Goal: Check status: Check status

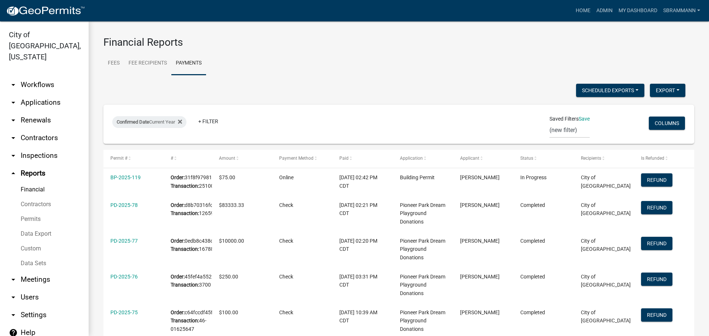
select select "3: 100"
click at [605, 11] on link "Admin" at bounding box center [604, 11] width 22 height 14
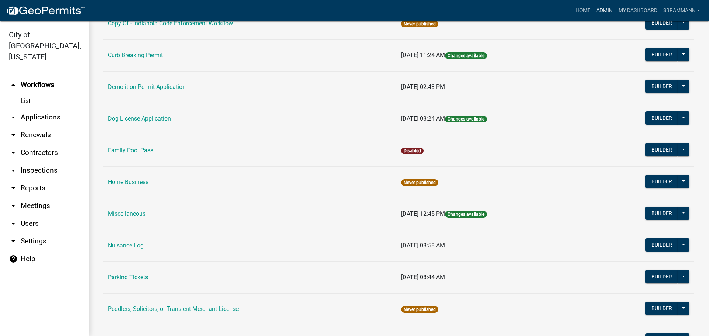
scroll to position [222, 0]
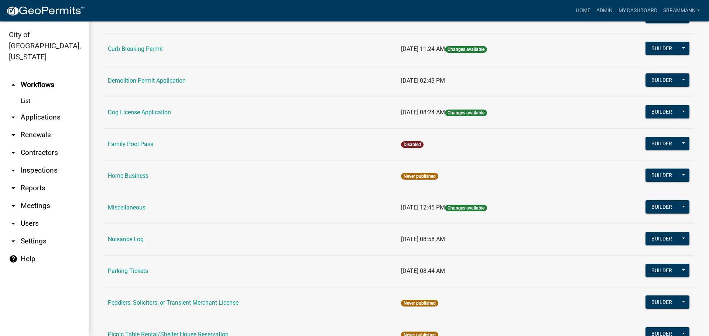
click at [123, 240] on link "Nuisance Log" at bounding box center [126, 239] width 36 height 7
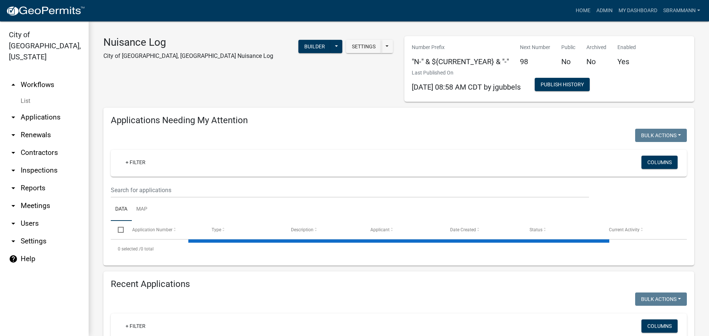
select select "3: 100"
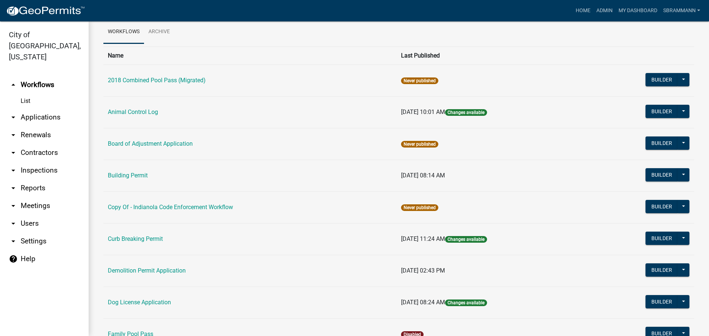
scroll to position [74, 0]
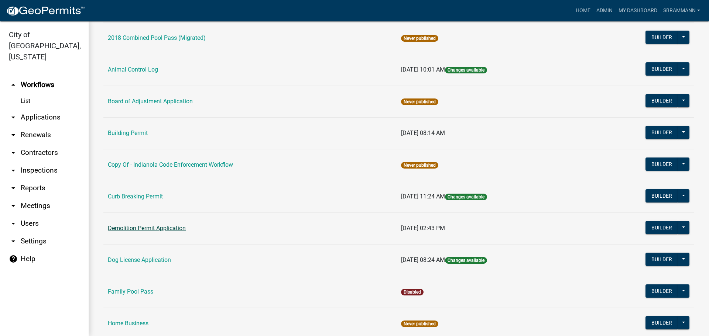
click at [150, 229] on link "Demolition Permit Application" at bounding box center [147, 228] width 78 height 7
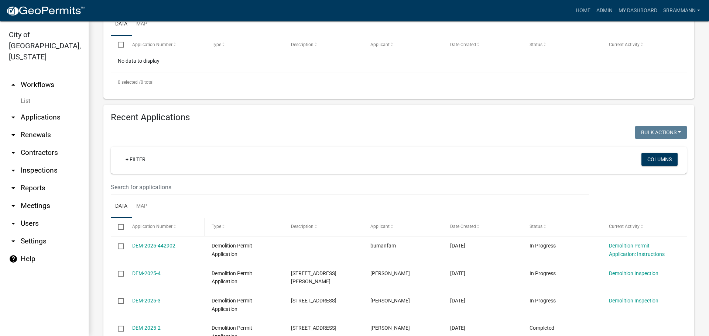
scroll to position [222, 0]
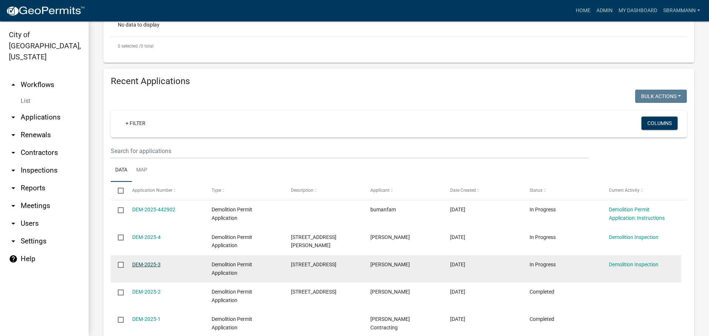
click at [147, 263] on link "DEM-2025-3" at bounding box center [146, 265] width 28 height 6
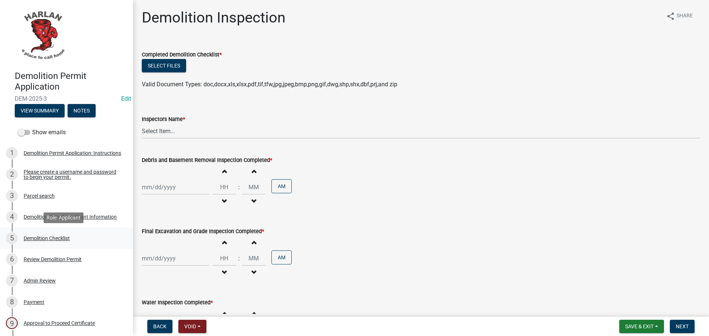
click at [34, 236] on div "Demolition Checklist" at bounding box center [47, 238] width 46 height 5
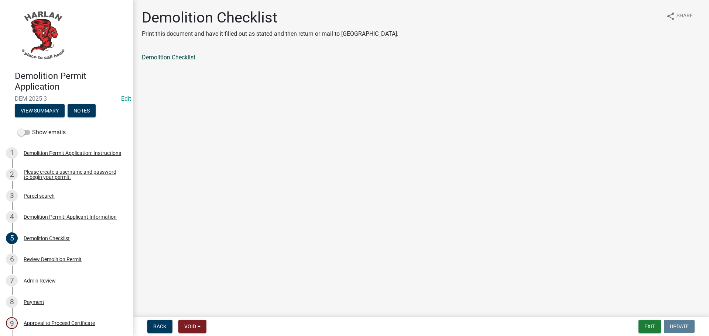
click at [165, 56] on link "Demolition Checklist" at bounding box center [169, 57] width 54 height 7
click at [51, 259] on div "Review Demolition Permit" at bounding box center [53, 259] width 58 height 5
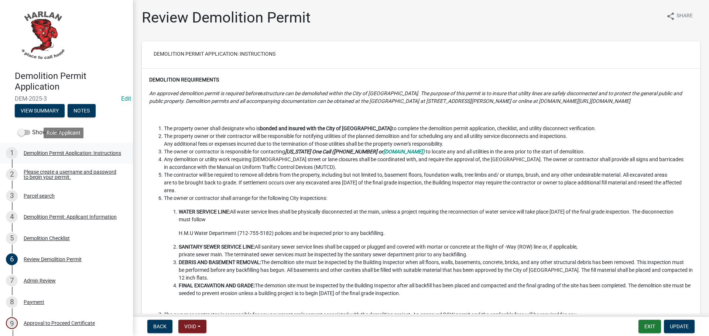
click at [41, 151] on div "Demolition Permit Application: Instructions" at bounding box center [72, 153] width 97 height 5
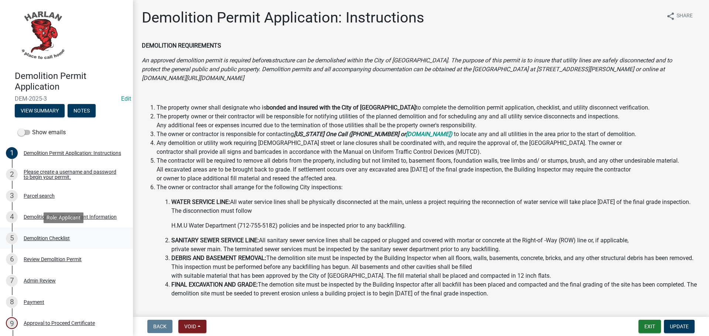
click at [40, 238] on div "Demolition Checklist" at bounding box center [47, 238] width 46 height 5
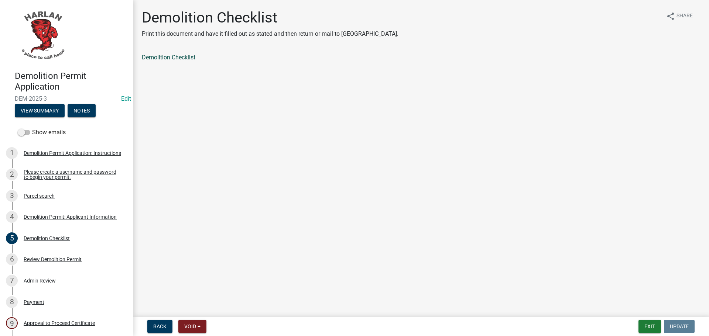
click at [176, 57] on link "Demolition Checklist" at bounding box center [169, 57] width 54 height 7
click at [650, 325] on button "Exit" at bounding box center [649, 326] width 23 height 13
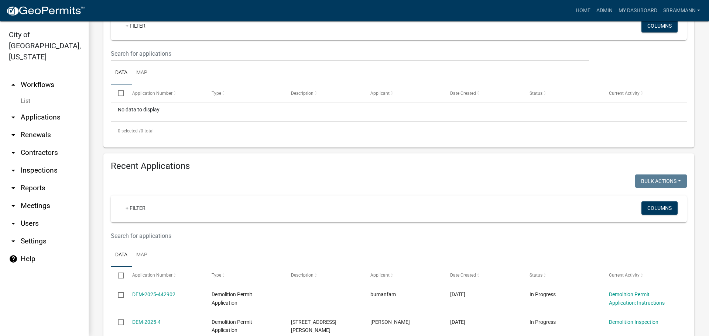
scroll to position [258, 0]
